Goal: Task Accomplishment & Management: Use online tool/utility

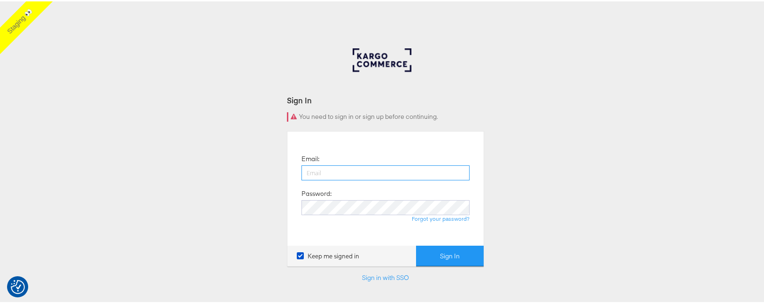
type input "aaron.pinto@kargo.com"
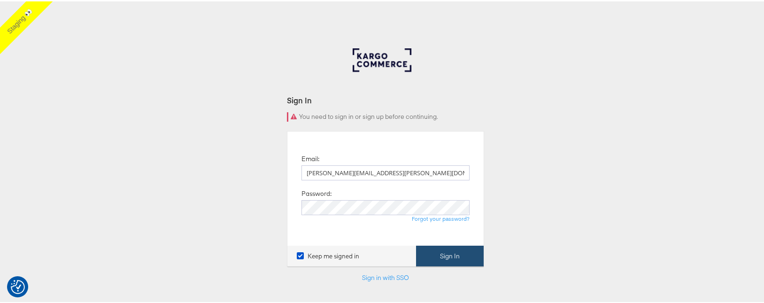
click at [434, 256] on button "Sign In" at bounding box center [450, 254] width 68 height 21
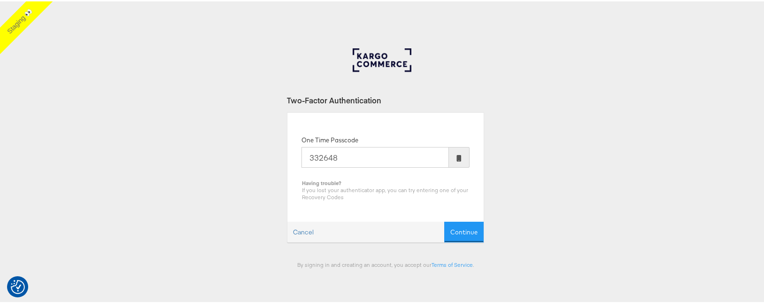
type input "332648"
click at [444, 220] on button "Continue" at bounding box center [463, 230] width 39 height 21
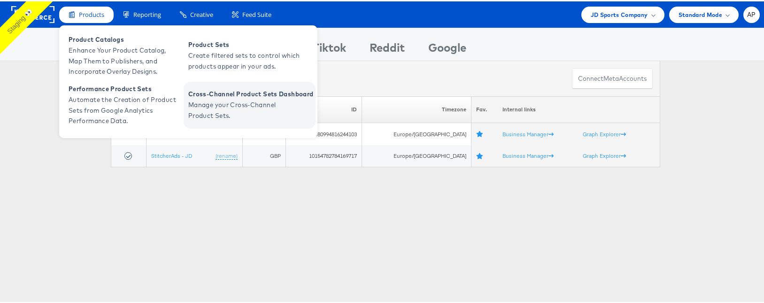
click at [234, 123] on link "Cross-Channel Product Sets Dashboard Manage your Cross-Channel Product Sets." at bounding box center [250, 103] width 132 height 47
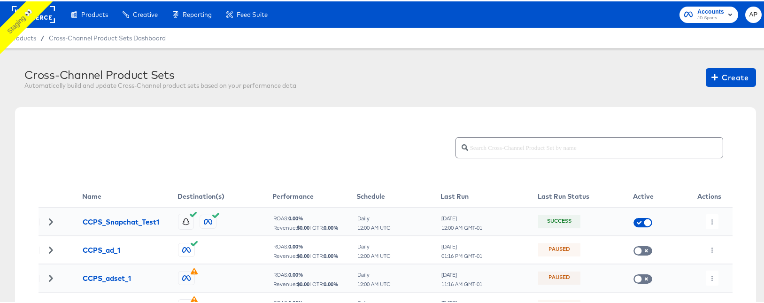
scroll to position [105, 0]
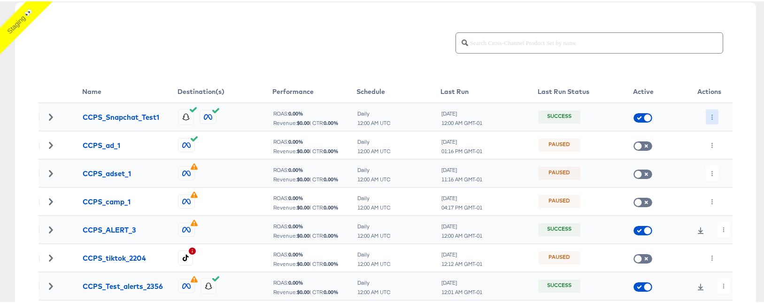
click at [712, 117] on icon "button" at bounding box center [712, 115] width 1 height 5
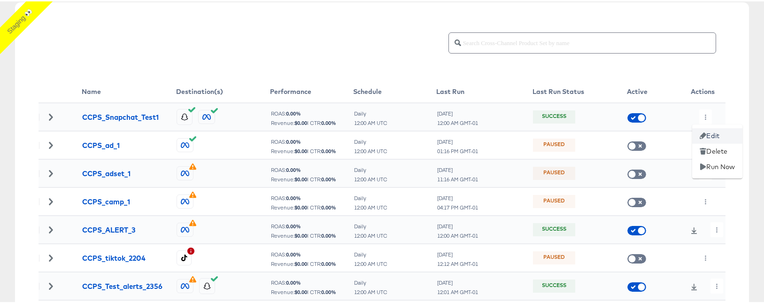
click at [718, 140] on li "Edit" at bounding box center [717, 135] width 50 height 16
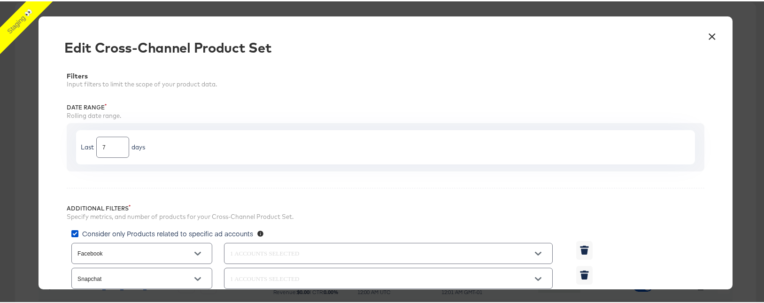
type input "3999"
type input "Equal"
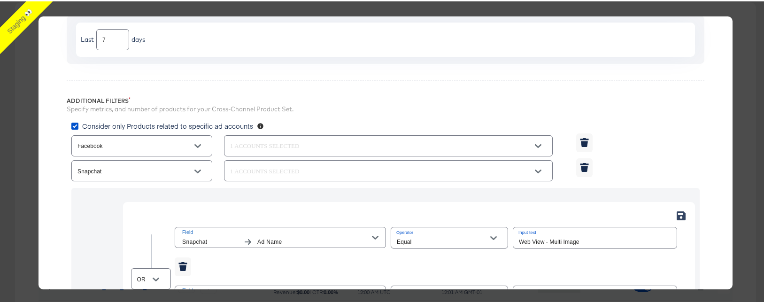
scroll to position [0, 0]
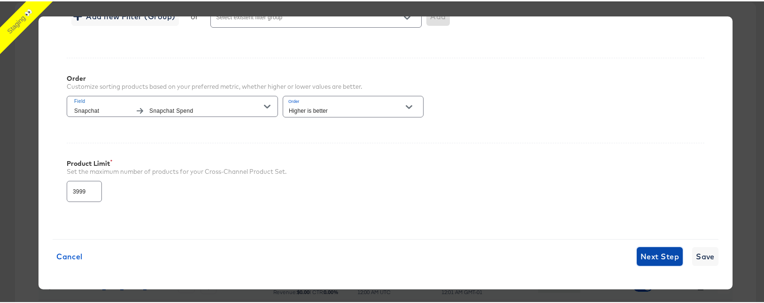
click at [653, 248] on span "Next Step" at bounding box center [660, 254] width 39 height 13
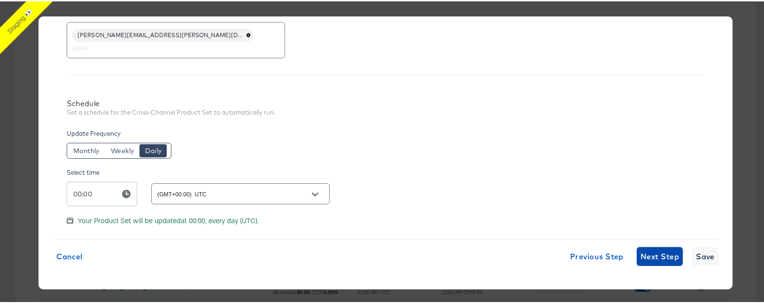
click at [645, 259] on span "Next Step" at bounding box center [660, 254] width 39 height 13
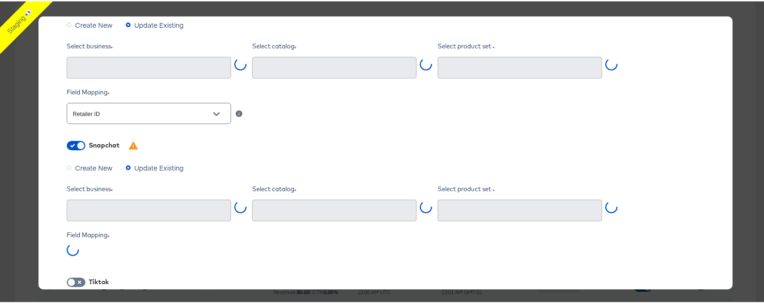
scroll to position [28, 0]
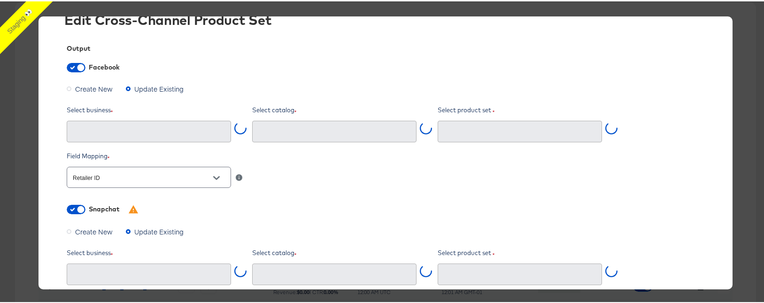
type input "CCPS_Snapchat_Test1 (062bdb24-b938-42b5-95ae-23a053a9a790)"
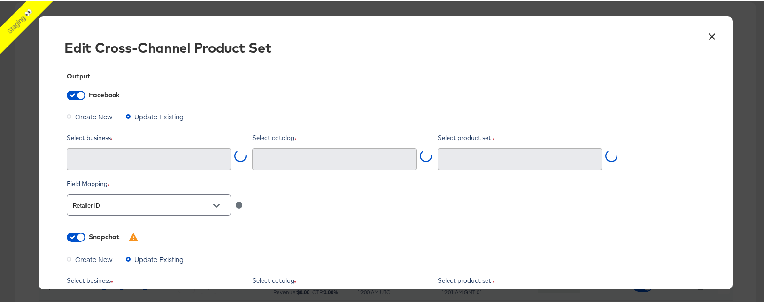
type input "Ghost Business StitcherAds (257579378080319)"
type input "CCPS_Snapchat_Test1 (1257446098862608)"
type input "RN JD AU_Test Snap (32008457-a098-4ed9-84c5-44ea4f386983)"
type input "StitcherAds (acae78e9-35c1-4a4f-9008-226a2b31ce5d)"
